Goal: Task Accomplishment & Management: Manage account settings

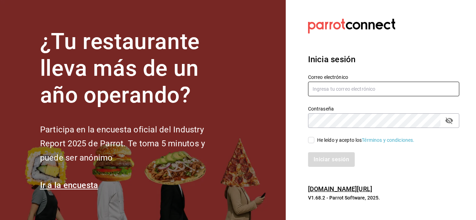
type input "[EMAIL_ADDRESS][DOMAIN_NAME]"
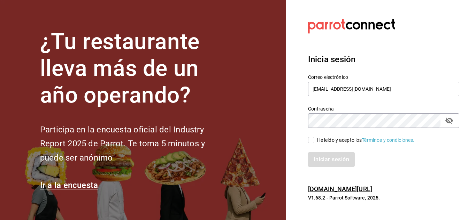
click at [311, 141] on input "He leído y acepto los Términos y condiciones." at bounding box center [311, 140] width 6 height 6
checkbox input "true"
click at [331, 163] on button "Iniciar sesión" at bounding box center [331, 159] width 47 height 15
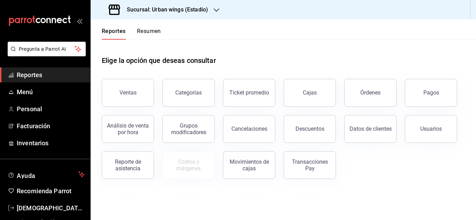
click at [175, 8] on h3 "Sucursal: Urban wings (Estadio)" at bounding box center [164, 10] width 87 height 8
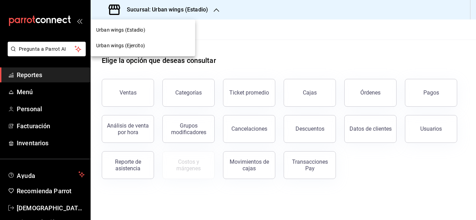
click at [135, 46] on span "Urban wings (Ejercito)" at bounding box center [120, 45] width 49 height 7
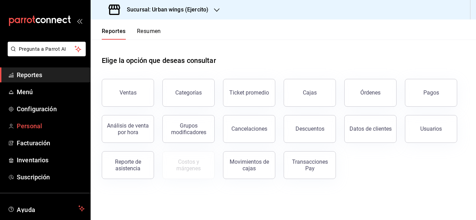
click at [41, 121] on span "Personal" at bounding box center [51, 125] width 68 height 9
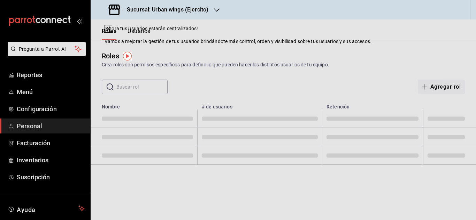
click at [318, 53] on div "Roles Crea roles con permisos específicos para definir lo que pueden hacer los …" at bounding box center [283, 60] width 385 height 18
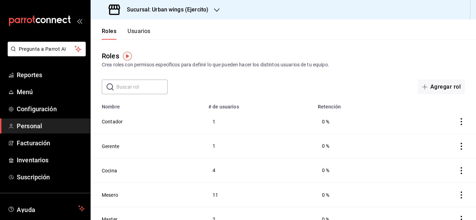
click at [144, 32] on button "Usuarios" at bounding box center [138, 34] width 23 height 12
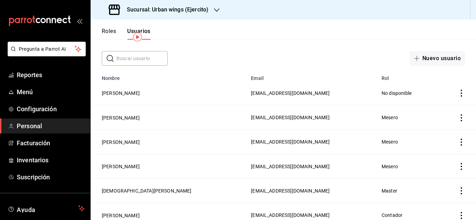
scroll to position [16, 0]
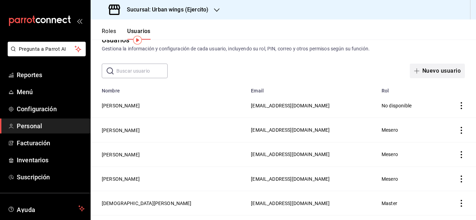
click at [427, 69] on button "Nuevo usuario" at bounding box center [436, 71] width 55 height 15
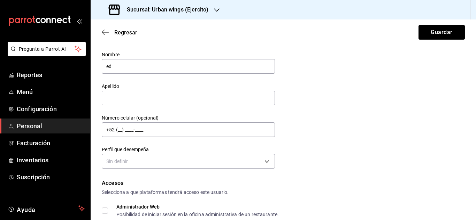
type input "e"
type input "EDWIN"
click at [418, 25] on button "Guardar" at bounding box center [441, 32] width 46 height 15
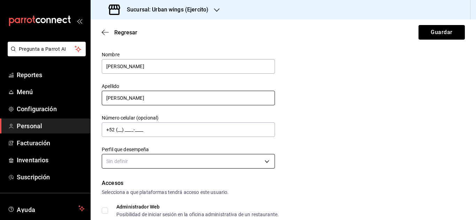
type input "CAMACHO"
click at [130, 158] on body "Pregunta a Parrot AI Reportes Menú Configuración Personal Facturación Inventari…" at bounding box center [238, 110] width 476 height 220
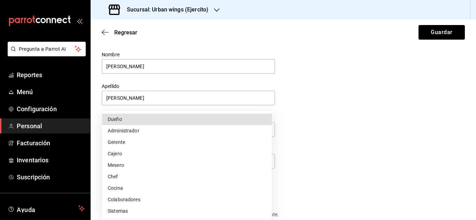
click at [121, 165] on li "Mesero" at bounding box center [187, 165] width 170 height 11
type input "WAITER"
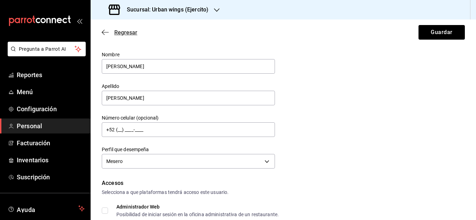
click at [105, 31] on icon "button" at bounding box center [105, 32] width 7 height 6
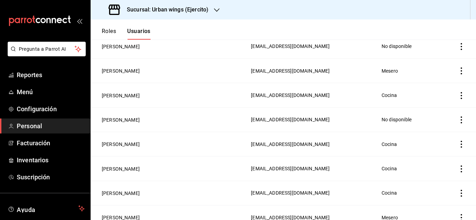
scroll to position [223, 0]
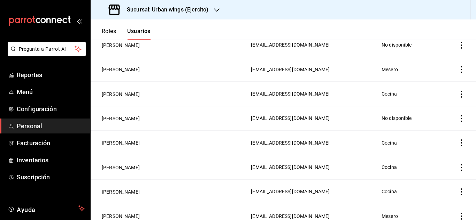
click at [457, 140] on icon "actions" at bounding box center [460, 143] width 7 height 7
click at [439, 145] on li "Eliminar" at bounding box center [429, 149] width 58 height 19
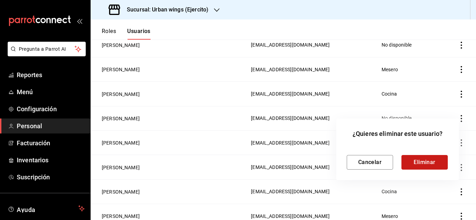
click at [428, 160] on button "Eliminar" at bounding box center [424, 162] width 46 height 15
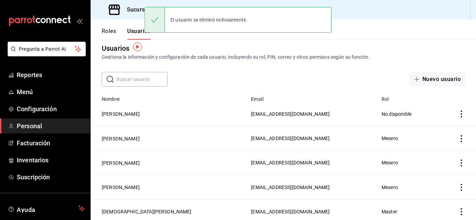
scroll to position [0, 0]
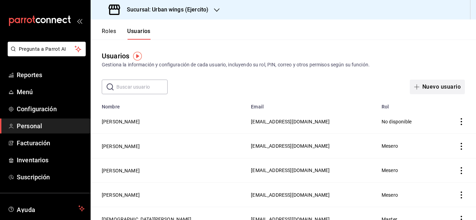
click at [445, 89] on button "Nuevo usuario" at bounding box center [436, 87] width 55 height 15
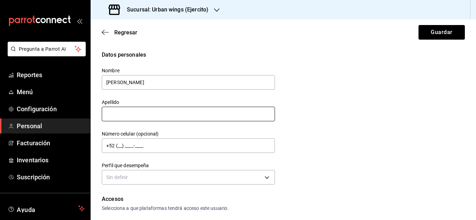
type input "Edwin"
click at [173, 117] on input "text" at bounding box center [188, 114] width 173 height 15
type input "Camacho"
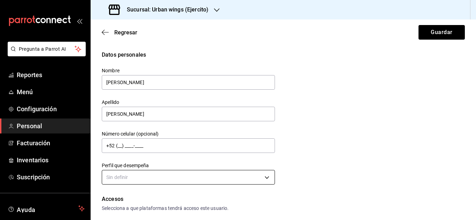
click at [251, 178] on body "Pregunta a Parrot AI Reportes Menú Configuración Personal Facturación Inventari…" at bounding box center [238, 110] width 476 height 220
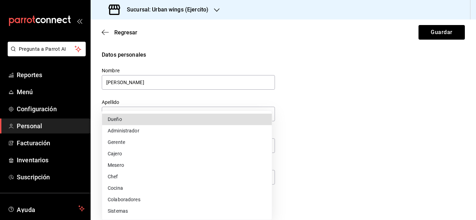
click at [150, 164] on li "Mesero" at bounding box center [187, 165] width 170 height 11
type input "WAITER"
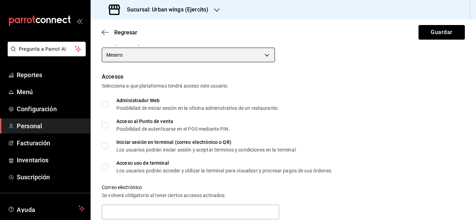
scroll to position [131, 0]
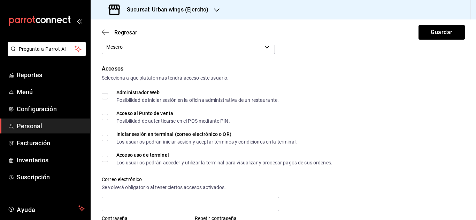
click at [103, 114] on label "Acceso al Punto de venta Posibilidad de autenticarse en el POS mediante PIN." at bounding box center [166, 117] width 128 height 13
click at [103, 114] on input "Acceso al Punto de venta Posibilidad de autenticarse en el POS mediante PIN." at bounding box center [105, 117] width 6 height 6
checkbox input "true"
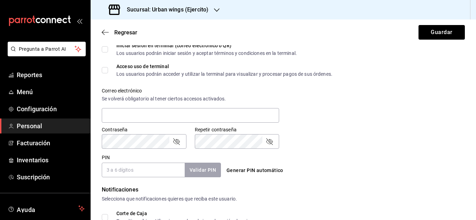
scroll to position [221, 0]
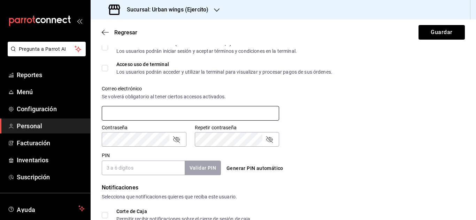
click at [258, 115] on input "text" at bounding box center [190, 113] width 177 height 15
type input "eicv007@hotmail.com"
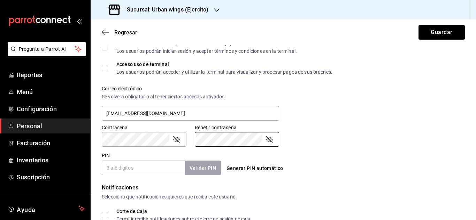
click at [156, 163] on input "PIN" at bounding box center [143, 168] width 83 height 15
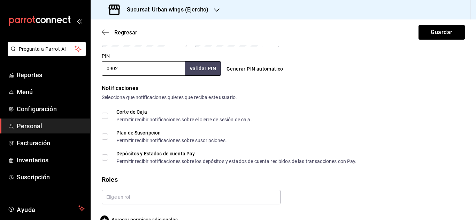
scroll to position [323, 0]
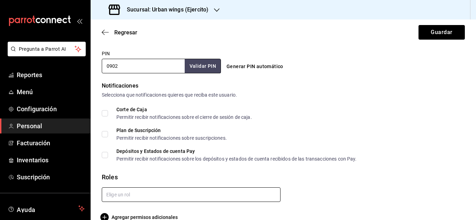
type input "0902"
click at [139, 194] on input "text" at bounding box center [191, 195] width 179 height 15
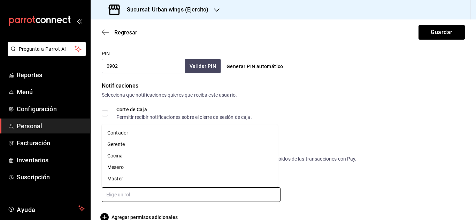
click at [121, 169] on li "Mesero" at bounding box center [190, 167] width 176 height 11
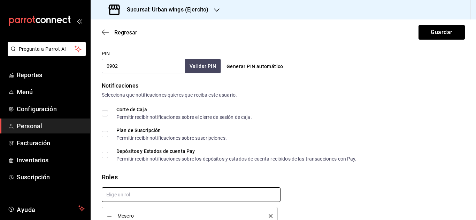
checkbox input "true"
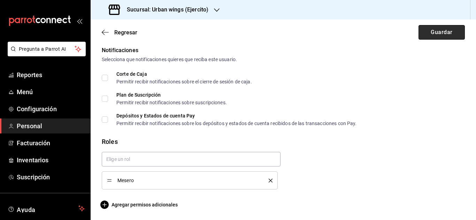
click at [448, 36] on button "Guardar" at bounding box center [441, 32] width 46 height 15
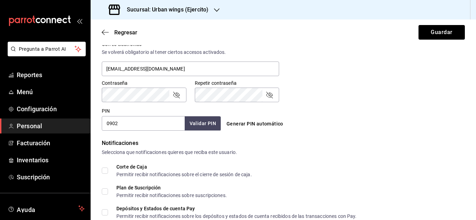
scroll to position [240, 0]
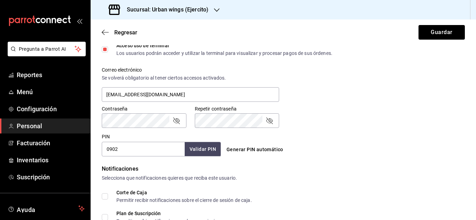
click at [158, 151] on input "0902" at bounding box center [143, 149] width 83 height 15
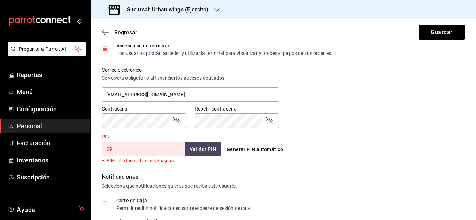
type input "0"
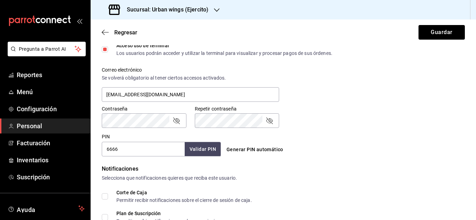
type input "6666"
click at [211, 151] on button "Validar PIN" at bounding box center [202, 149] width 37 height 15
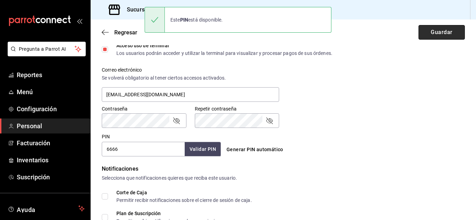
click at [418, 34] on button "Guardar" at bounding box center [441, 32] width 46 height 15
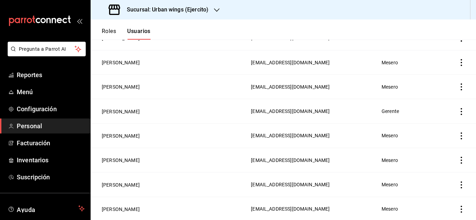
scroll to position [249, 0]
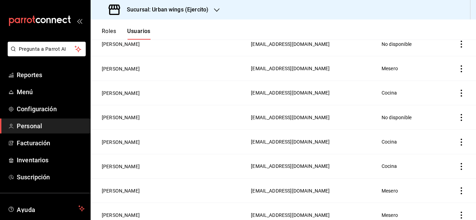
click at [457, 188] on icon "actions" at bounding box center [460, 191] width 7 height 7
click at [431, 196] on span "Eliminar" at bounding box center [430, 197] width 18 height 6
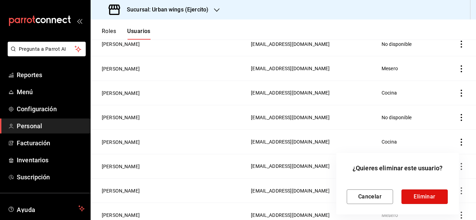
click at [431, 196] on button "Eliminar" at bounding box center [424, 197] width 46 height 15
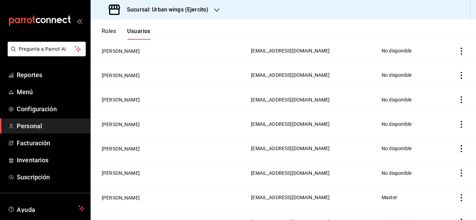
scroll to position [637, 0]
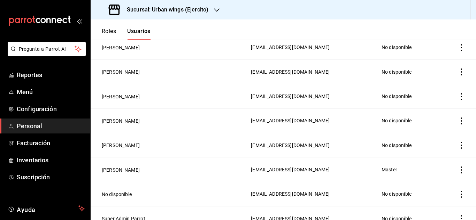
click at [457, 118] on icon "actions" at bounding box center [460, 121] width 7 height 7
click at [431, 123] on span "Eliminar" at bounding box center [430, 122] width 18 height 6
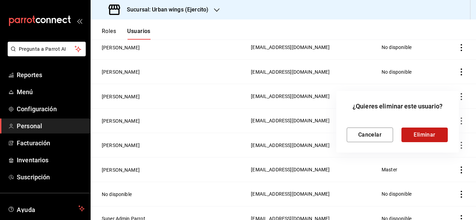
click at [430, 137] on button "Eliminar" at bounding box center [424, 135] width 46 height 15
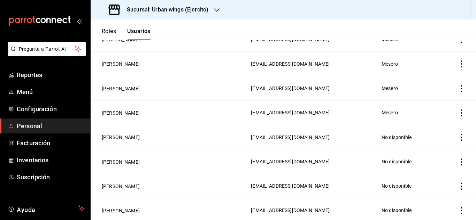
scroll to position [472, 0]
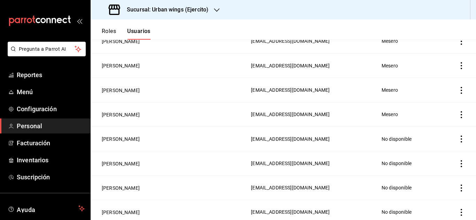
click at [457, 111] on icon "actions" at bounding box center [460, 114] width 7 height 7
click at [435, 122] on span "Eliminar" at bounding box center [423, 118] width 30 height 8
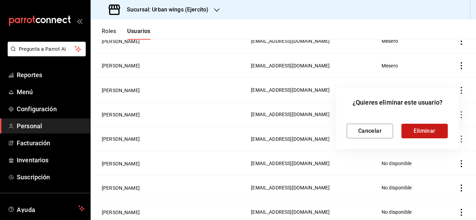
click at [432, 130] on button "Eliminar" at bounding box center [424, 131] width 46 height 15
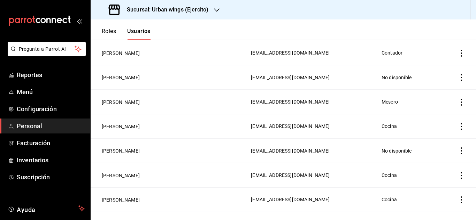
scroll to position [207, 0]
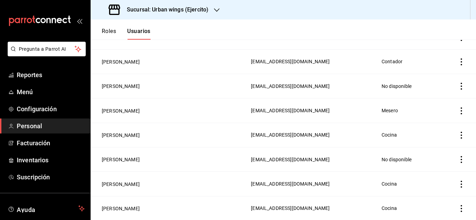
click at [457, 110] on icon "actions" at bounding box center [460, 111] width 7 height 7
click at [449, 119] on li "Eliminar" at bounding box center [429, 117] width 58 height 19
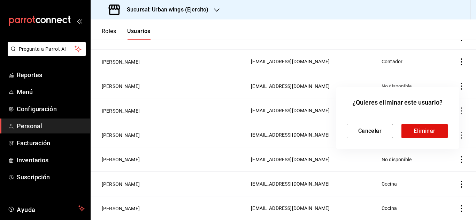
click at [313, 102] on div at bounding box center [238, 110] width 476 height 220
click at [366, 130] on button "Cancelar" at bounding box center [369, 131] width 46 height 15
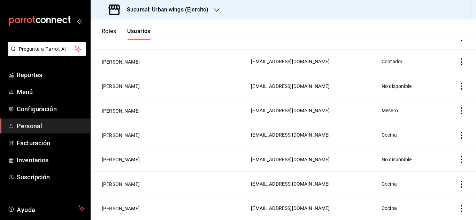
click at [455, 102] on td "employeesTable" at bounding box center [457, 111] width 38 height 24
click at [460, 108] on icon "actions" at bounding box center [460, 111] width 1 height 7
click at [434, 122] on li "Eliminar" at bounding box center [429, 117] width 58 height 19
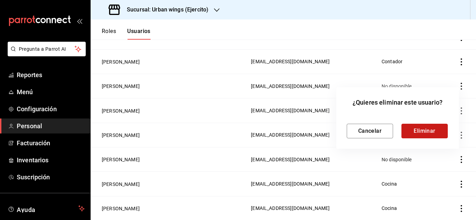
click at [431, 130] on button "Eliminar" at bounding box center [424, 131] width 46 height 15
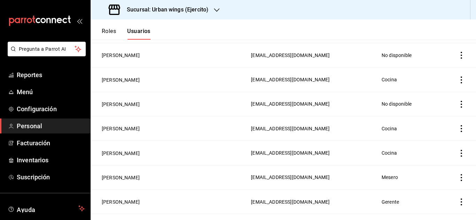
scroll to position [230, 0]
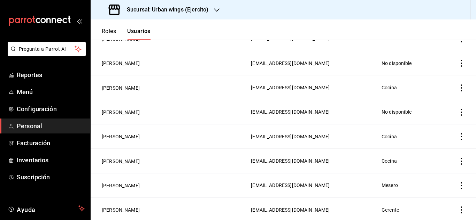
click at [457, 85] on icon "actions" at bounding box center [460, 88] width 7 height 7
click at [437, 89] on li "Eliminar" at bounding box center [429, 94] width 58 height 19
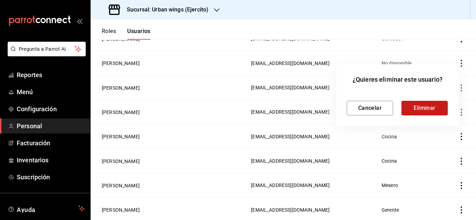
click at [427, 107] on button "Eliminar" at bounding box center [424, 108] width 46 height 15
